Goal: Check status: Check status

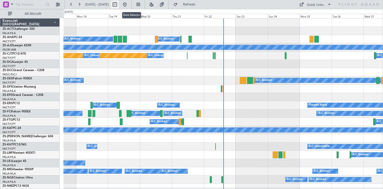
click at [119, 5] on button at bounding box center [115, 5] width 8 height 8
select select "8"
select select "2025"
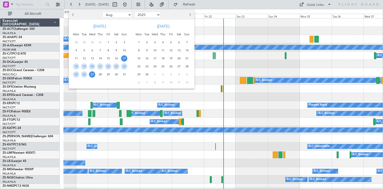
click at [164, 42] on span "4" at bounding box center [163, 42] width 6 height 6
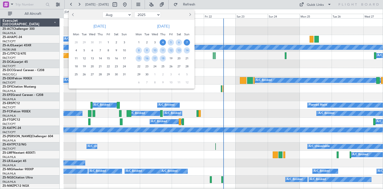
click at [188, 44] on span "7" at bounding box center [187, 42] width 6 height 6
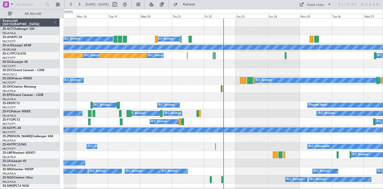
select select "9"
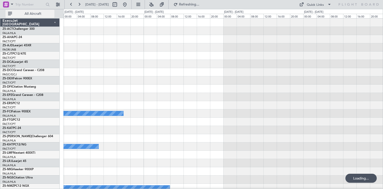
click at [30, 14] on span "All Aircraft" at bounding box center [33, 14] width 40 height 4
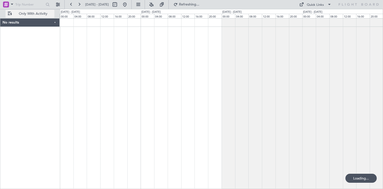
click at [30, 14] on span "Only With Activity" at bounding box center [33, 14] width 40 height 4
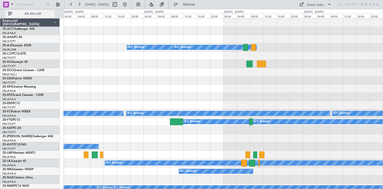
click at [30, 14] on span "All Aircraft" at bounding box center [33, 14] width 40 height 4
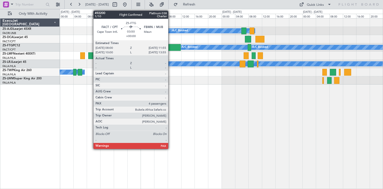
click at [171, 44] on div at bounding box center [174, 47] width 13 height 7
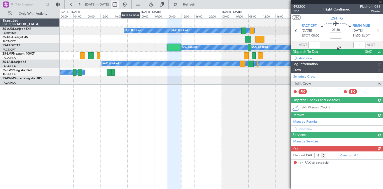
click at [119, 4] on button at bounding box center [115, 5] width 8 height 8
select select "9"
select select "2025"
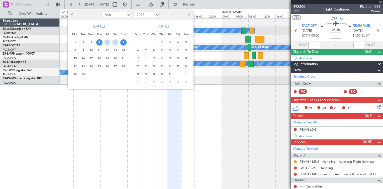
click at [138, 6] on div at bounding box center [191, 94] width 383 height 189
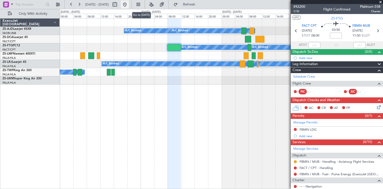
click at [129, 5] on button at bounding box center [125, 5] width 8 height 8
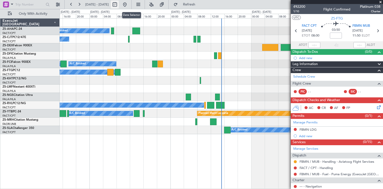
click at [119, 5] on button at bounding box center [115, 5] width 8 height 8
select select "8"
select select "2025"
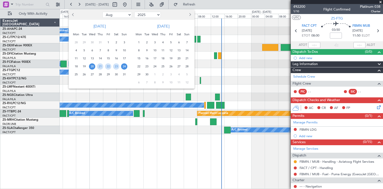
click at [91, 75] on span "27" at bounding box center [92, 74] width 6 height 6
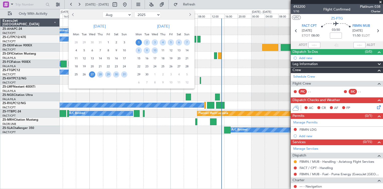
click at [140, 42] on span "1" at bounding box center [139, 42] width 6 height 6
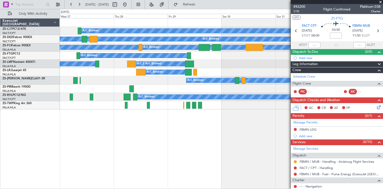
click at [382, 1] on span at bounding box center [380, 2] width 5 height 5
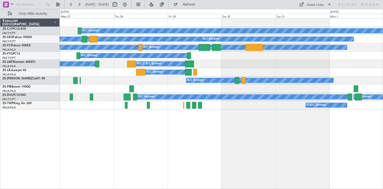
type input "0"
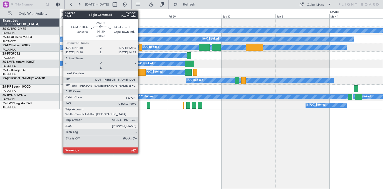
click at [140, 46] on div at bounding box center [141, 47] width 4 height 7
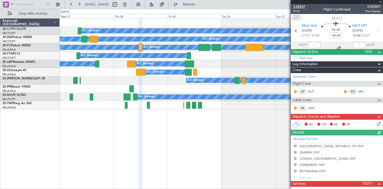
click at [300, 6] on span "534947" at bounding box center [299, 6] width 12 height 5
click at [298, 5] on span "534947" at bounding box center [299, 6] width 12 height 5
